Goal: Task Accomplishment & Management: Complete application form

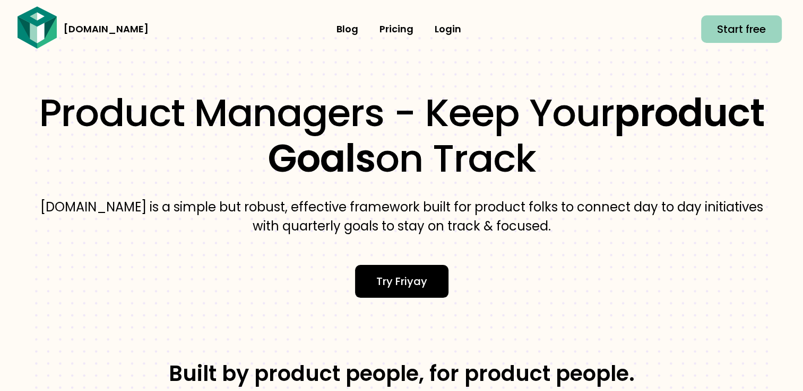
click at [728, 27] on span "Start free" at bounding box center [741, 29] width 49 height 17
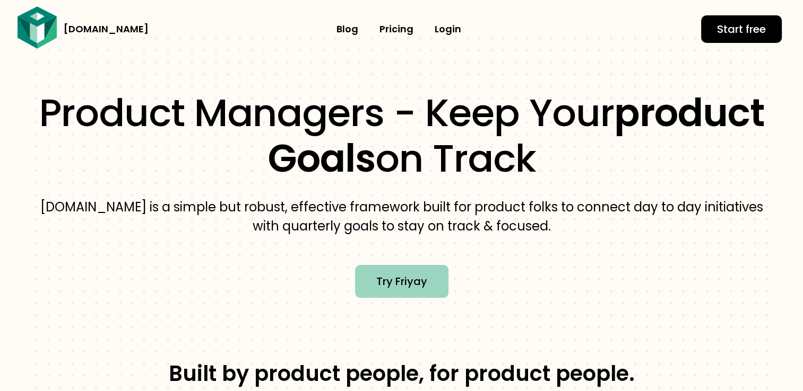
click at [394, 275] on span "Try Friyay" at bounding box center [401, 281] width 51 height 17
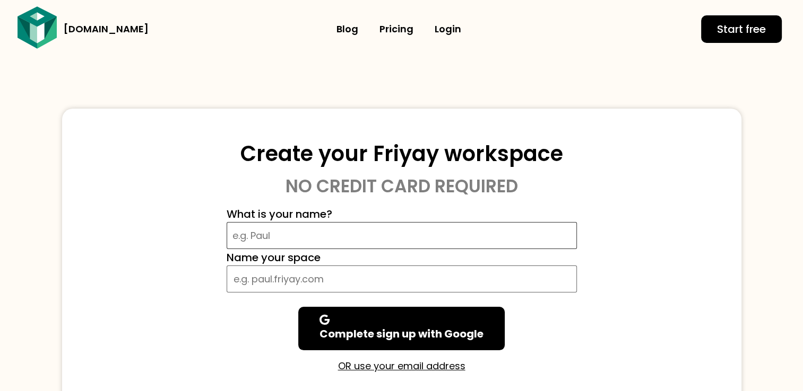
click at [332, 246] on input "What is your name?" at bounding box center [401, 235] width 350 height 27
type input "developer"
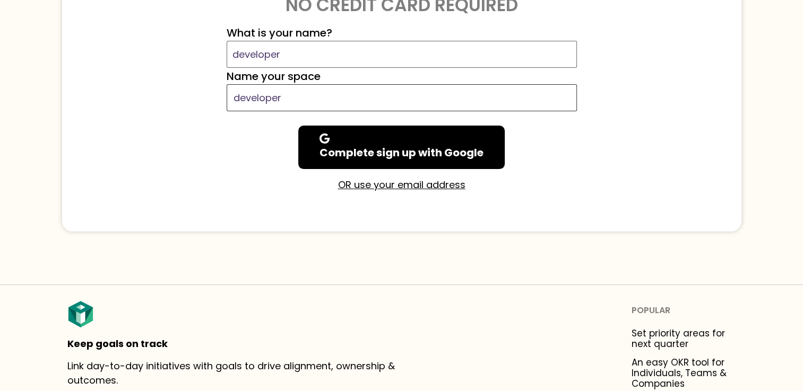
scroll to position [182, 0]
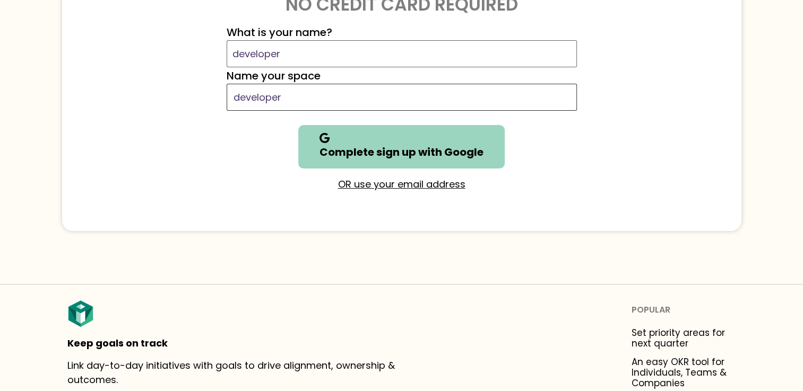
type input "developer"
click at [455, 156] on b "Complete sign up with Google" at bounding box center [401, 152] width 164 height 15
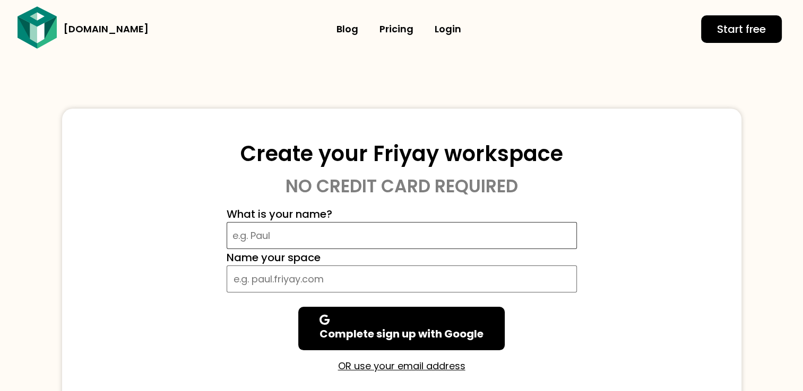
click at [352, 230] on input "What is your name?" at bounding box center [401, 235] width 350 height 27
type input "developer"
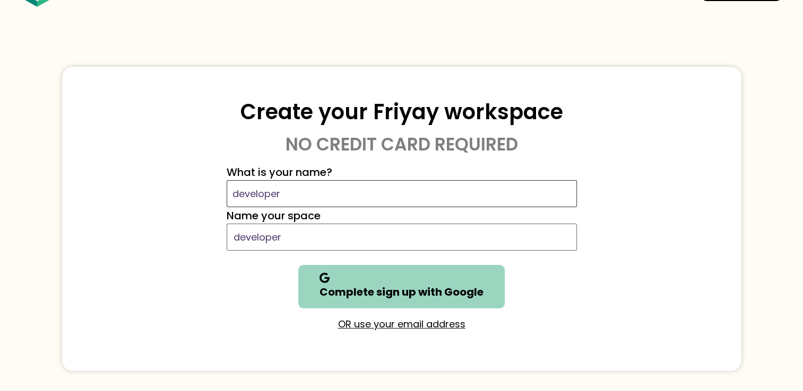
scroll to position [42, 0]
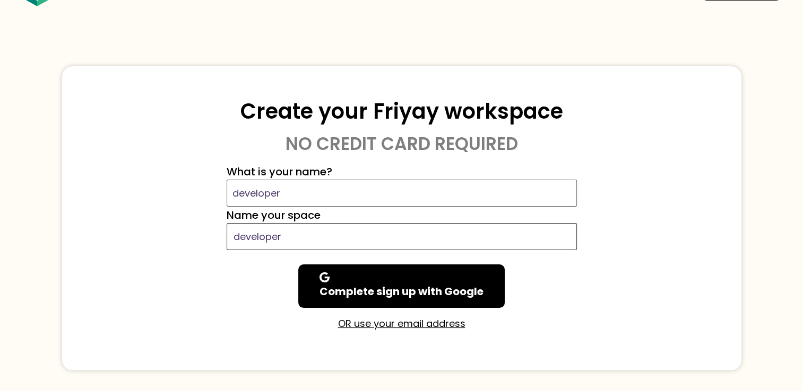
click at [298, 233] on input "developer" at bounding box center [401, 236] width 350 height 27
type input "developer-acs"
click at [307, 184] on input "developer" at bounding box center [401, 193] width 350 height 27
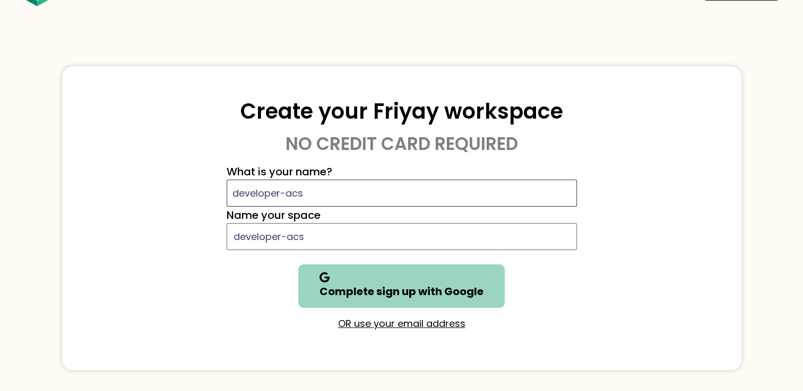
type input "developer-acs"
click at [366, 300] on div "Complete sign up with Google" at bounding box center [401, 286] width 206 height 43
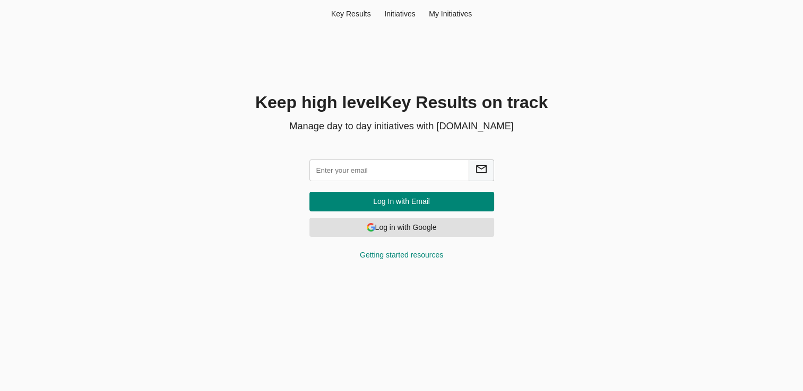
click at [351, 165] on input "text" at bounding box center [389, 171] width 160 height 22
click at [387, 126] on p "Manage day to day initiatives with Friyay.com" at bounding box center [402, 126] width 484 height 14
